Goal: Task Accomplishment & Management: Use online tool/utility

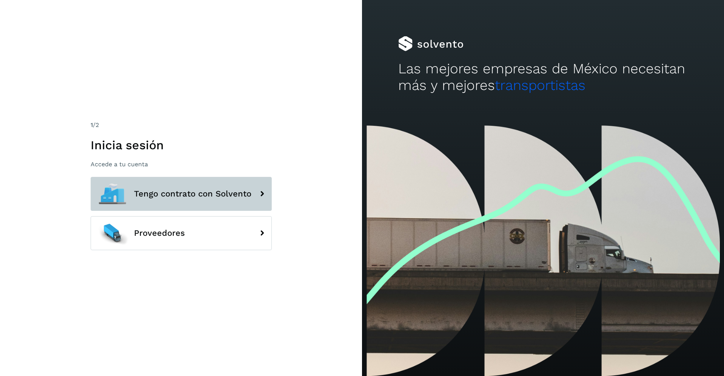
click at [166, 193] on span "Tengo contrato con Solvento" at bounding box center [192, 193] width 117 height 9
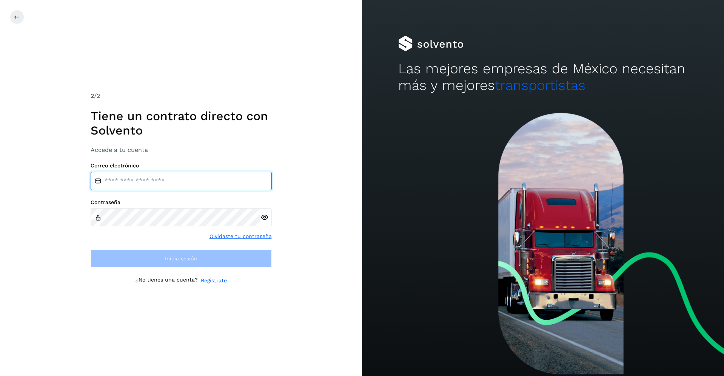
type input "**********"
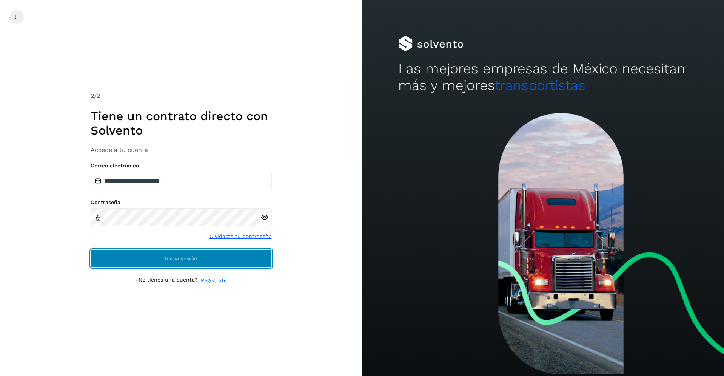
click at [200, 262] on button "Inicia sesión" at bounding box center [181, 258] width 181 height 18
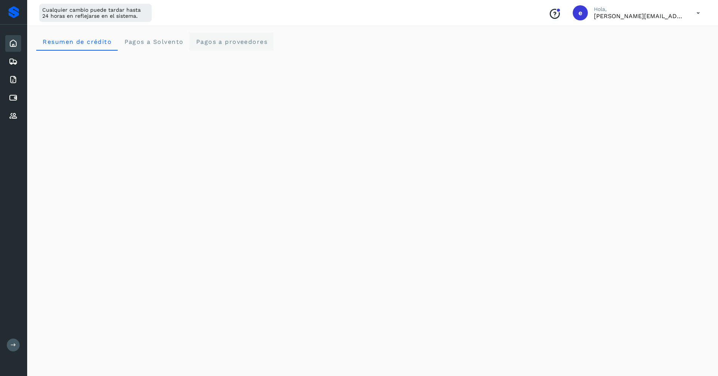
click at [235, 42] on span "Pagos a proveedores" at bounding box center [232, 41] width 72 height 7
click at [14, 97] on icon at bounding box center [13, 97] width 9 height 9
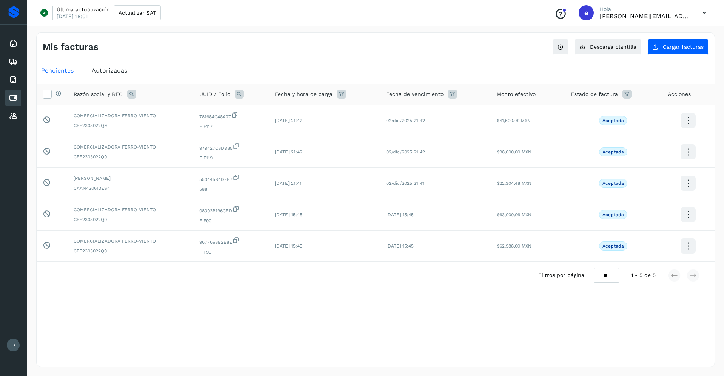
click at [123, 71] on span "Autorizadas" at bounding box center [109, 70] width 35 height 7
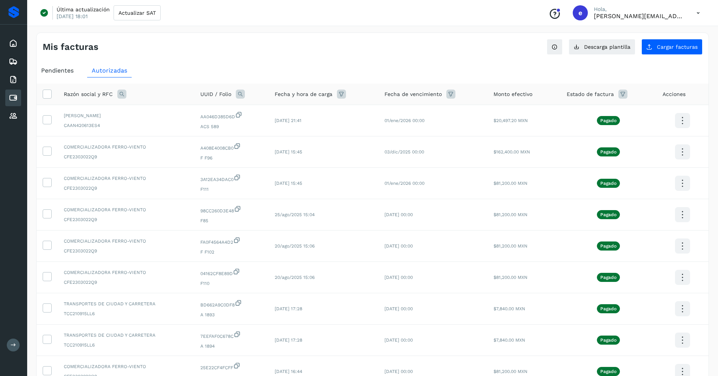
click at [59, 73] on span "Pendientes" at bounding box center [57, 70] width 32 height 7
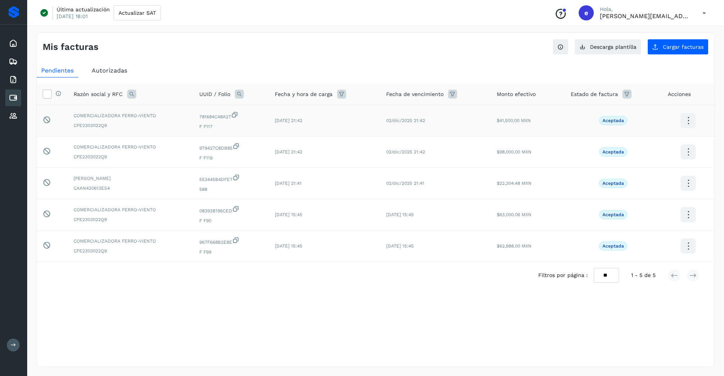
click at [166, 117] on span "COMERCIALIZADORA FERRO-VIENTO" at bounding box center [131, 115] width 114 height 7
click at [109, 70] on span "Autorizadas" at bounding box center [109, 70] width 35 height 7
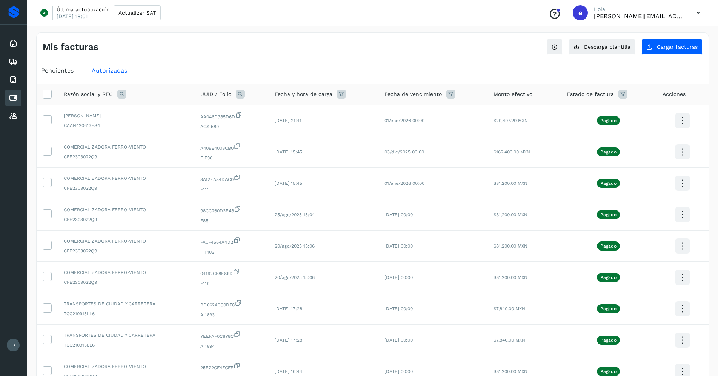
click at [337, 95] on icon at bounding box center [341, 93] width 9 height 9
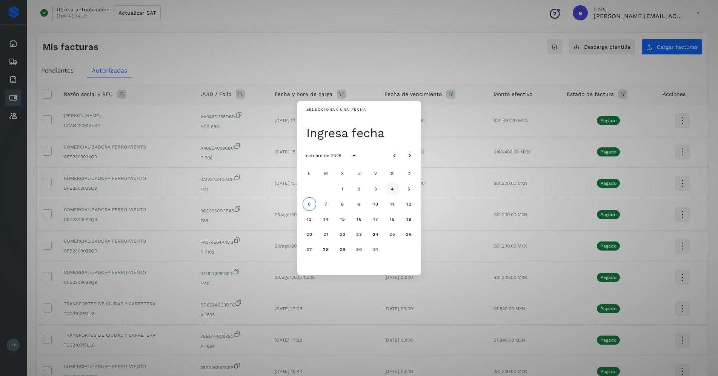
click at [391, 187] on span "4" at bounding box center [392, 188] width 3 height 5
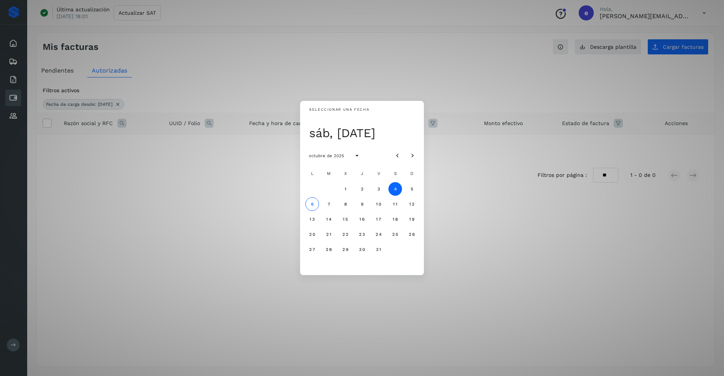
click at [395, 190] on span "4" at bounding box center [394, 188] width 3 height 5
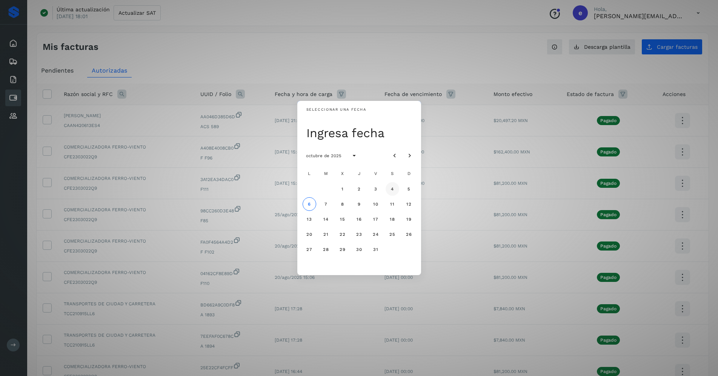
click at [390, 187] on button "4" at bounding box center [393, 189] width 14 height 14
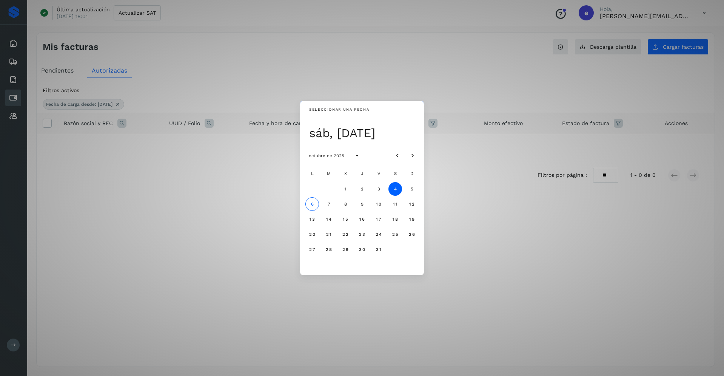
click at [467, 301] on div "Seleccionar una fecha sáb, [DATE] octubre de 2025 L M X J V S D 1 2 3 4 5 6 7 8…" at bounding box center [362, 188] width 724 height 376
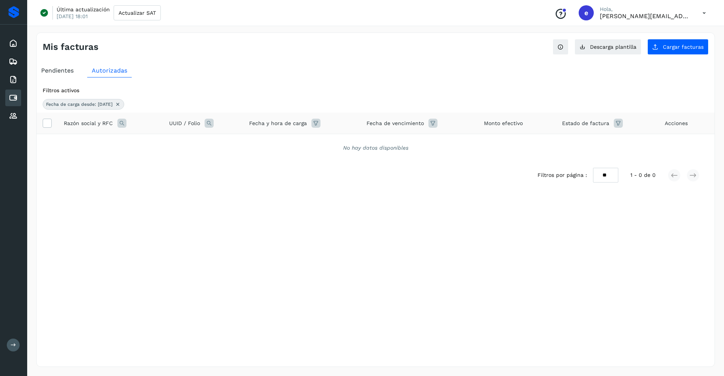
click at [313, 128] on icon at bounding box center [315, 123] width 9 height 9
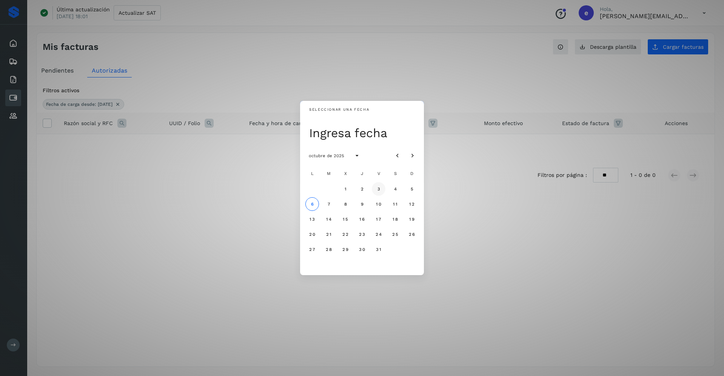
click at [380, 188] on span "3" at bounding box center [378, 188] width 3 height 5
click at [396, 188] on span "4" at bounding box center [394, 188] width 3 height 5
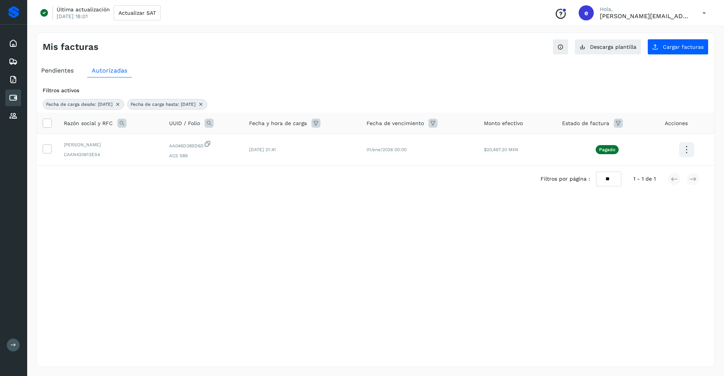
click at [113, 105] on span "Fecha de carga desde: [DATE]" at bounding box center [79, 104] width 66 height 7
click at [121, 104] on icon at bounding box center [118, 104] width 6 height 6
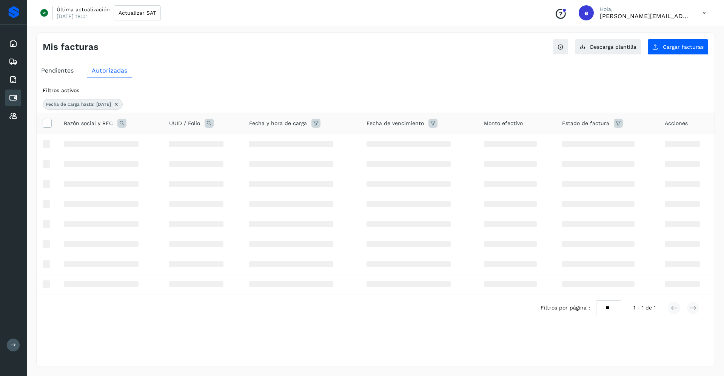
click at [119, 104] on icon at bounding box center [116, 104] width 6 height 6
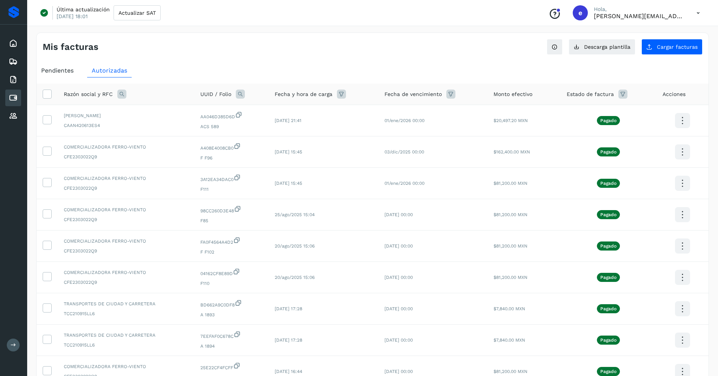
click at [450, 96] on icon at bounding box center [451, 93] width 9 height 9
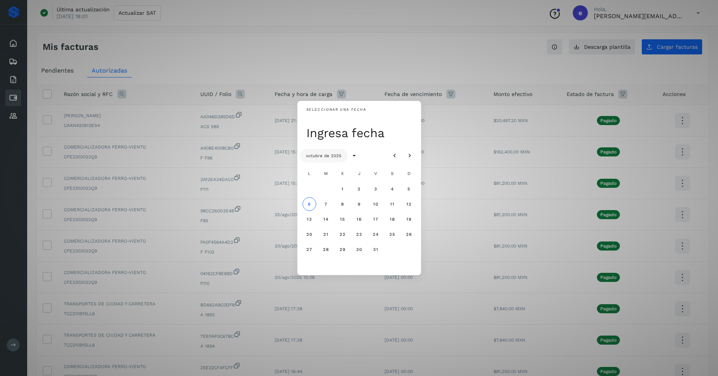
click at [334, 155] on span "octubre de 2025" at bounding box center [324, 155] width 36 height 5
click at [351, 152] on icon "Seleccionar año" at bounding box center [355, 156] width 8 height 8
click at [389, 223] on button "2026" at bounding box center [393, 221] width 24 height 14
click at [355, 156] on icon "Seleccionar año" at bounding box center [355, 156] width 8 height 8
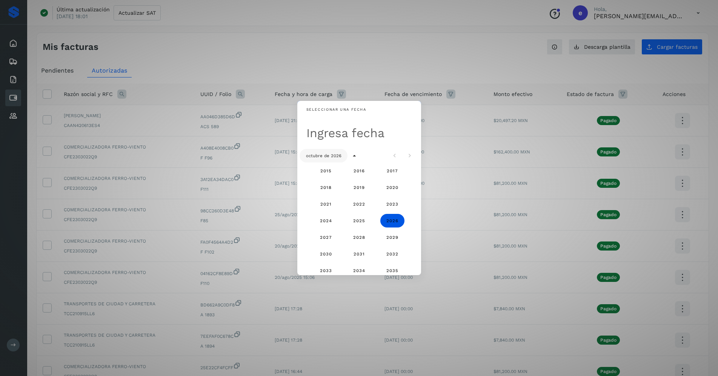
click at [332, 157] on span "octubre de 2026" at bounding box center [324, 155] width 36 height 5
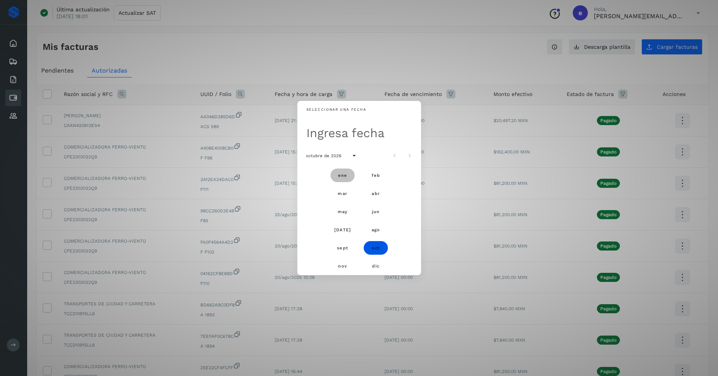
click at [343, 177] on span "ene" at bounding box center [342, 175] width 9 height 5
click at [360, 188] on span "1" at bounding box center [359, 188] width 3 height 5
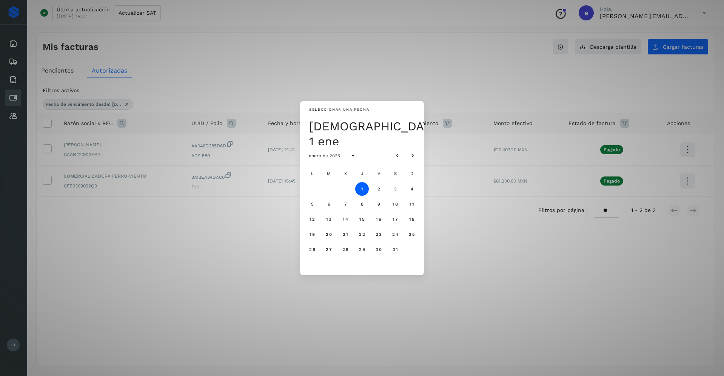
click at [495, 251] on div "Seleccionar una fecha jue, 1 ene enero de 2026 L M X J V S D 1 2 3 4 5 6 7 8 9 …" at bounding box center [362, 188] width 724 height 376
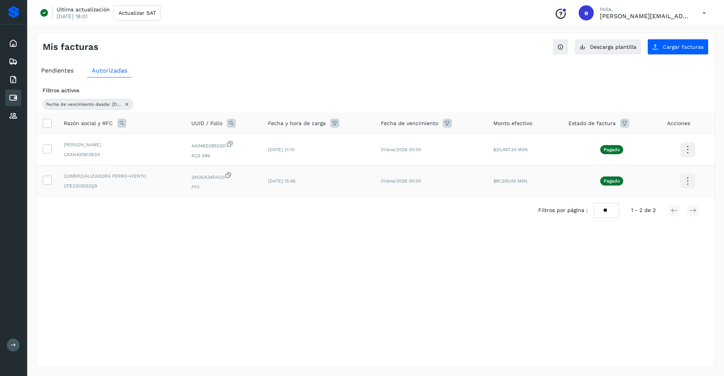
click at [687, 183] on icon at bounding box center [688, 181] width 18 height 18
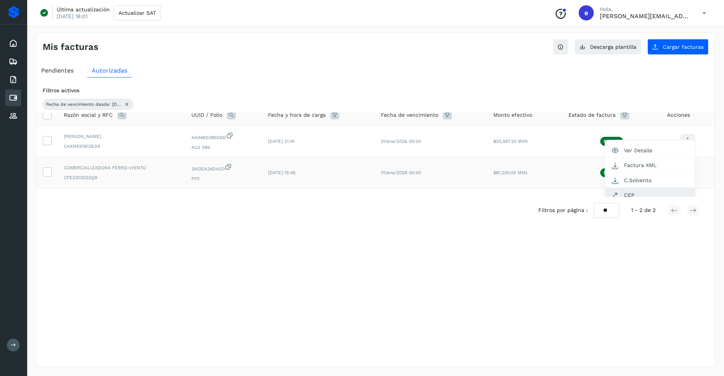
click at [652, 191] on button "CEP" at bounding box center [650, 195] width 90 height 14
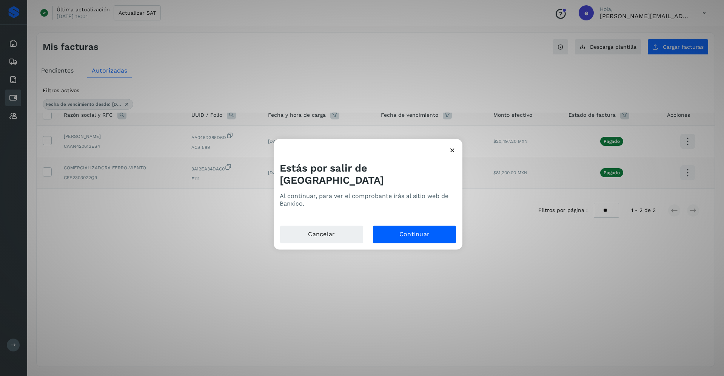
scroll to position [0, 0]
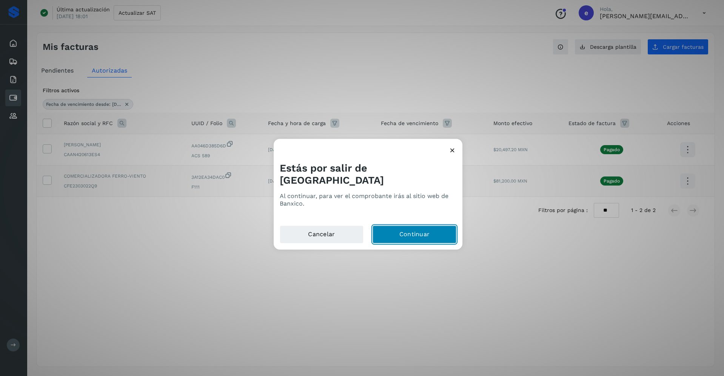
click at [422, 233] on button "Continuar" at bounding box center [415, 234] width 84 height 18
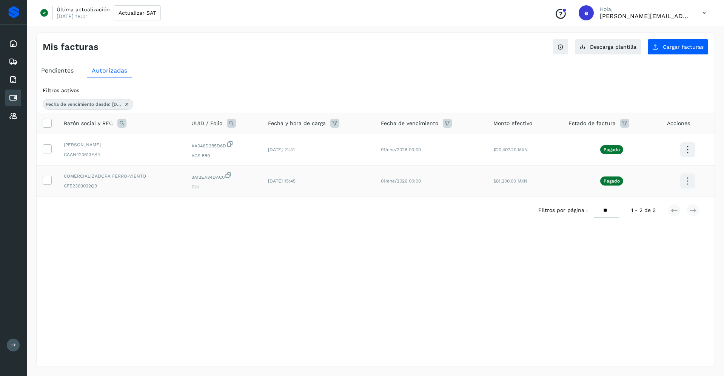
click at [703, 12] on icon at bounding box center [704, 12] width 15 height 15
click at [651, 48] on div "Cerrar sesión" at bounding box center [667, 49] width 90 height 14
